Goal: Information Seeking & Learning: Learn about a topic

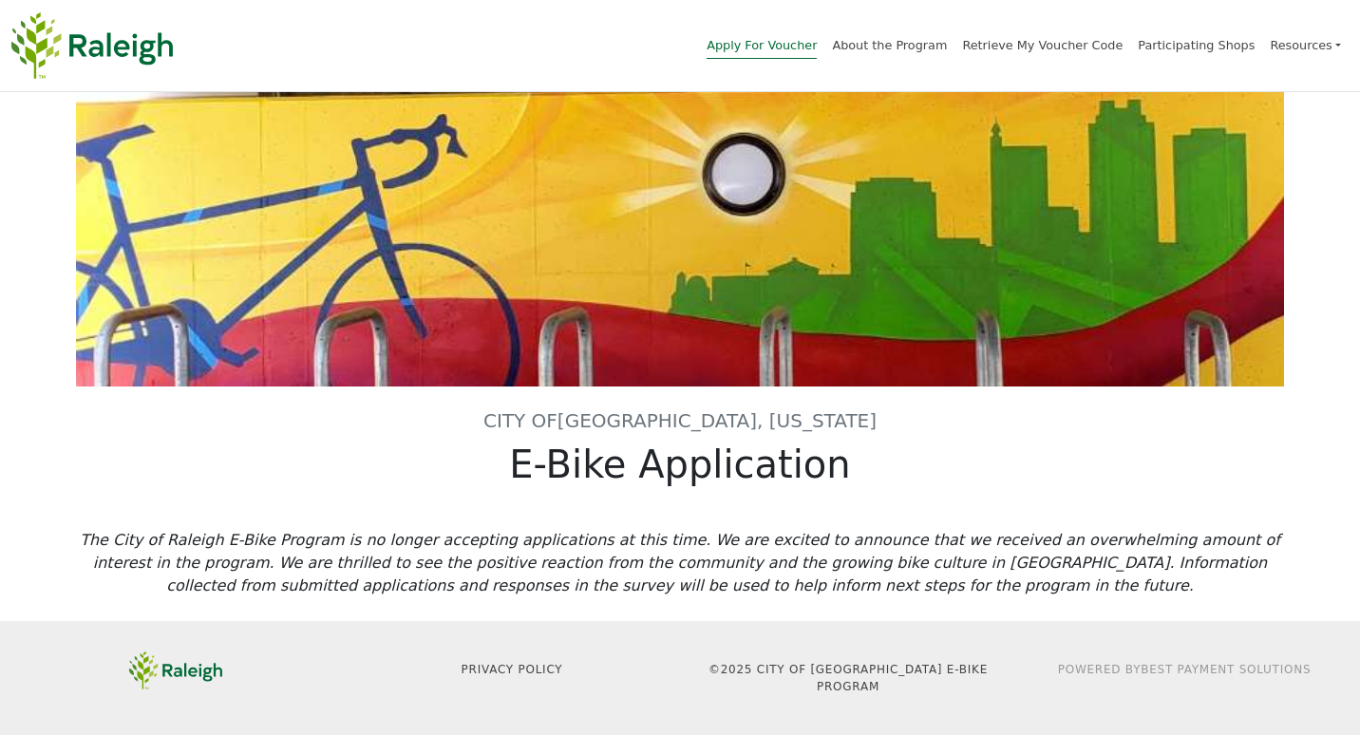
drag, startPoint x: 445, startPoint y: 473, endPoint x: 441, endPoint y: 482, distance: 9.8
click at [445, 478] on h1 "E-Bike Application" at bounding box center [680, 465] width 1208 height 46
click at [979, 490] on div "City of [GEOGRAPHIC_DATA], [US_STATE] E-Bike Application" at bounding box center [680, 310] width 1231 height 437
click at [1066, 46] on link "Retrieve My Voucher Code" at bounding box center [1042, 48] width 161 height 21
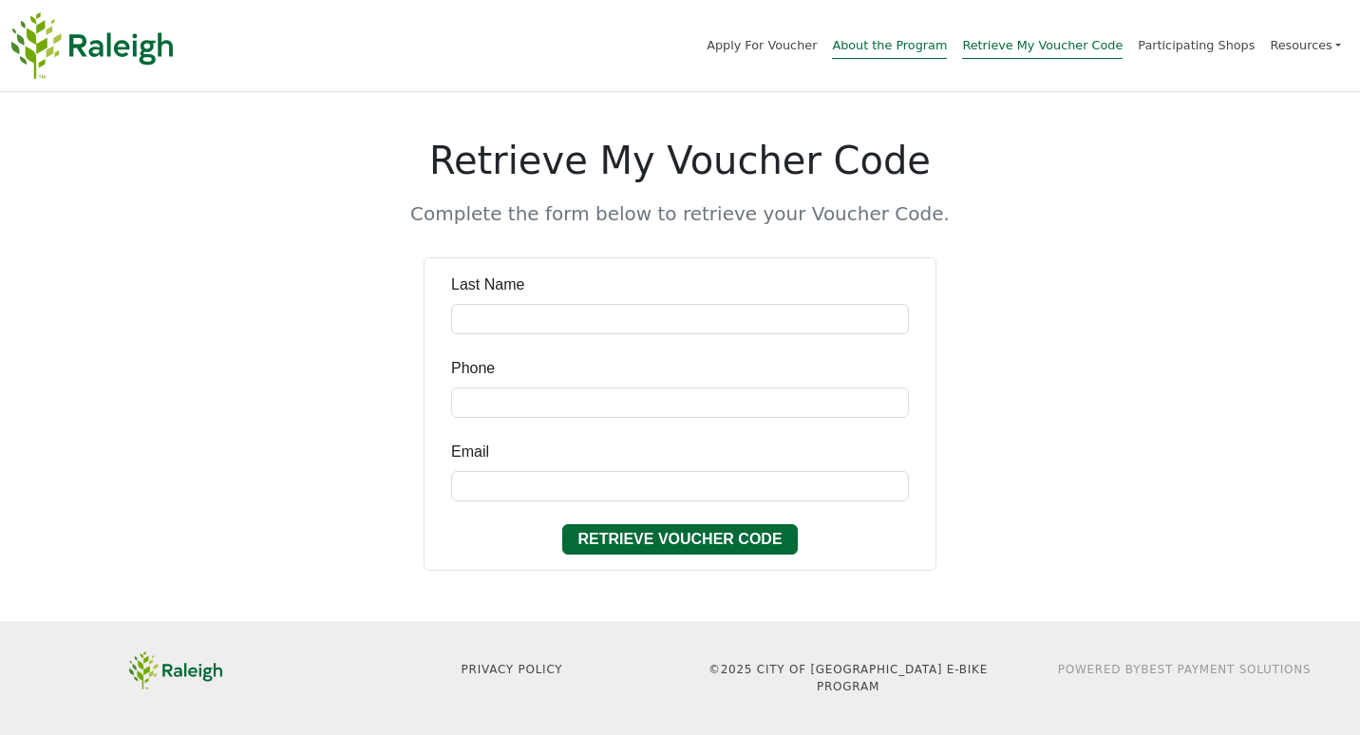
click at [921, 41] on link "About the Program" at bounding box center [889, 48] width 115 height 21
